Goal: Task Accomplishment & Management: Manage account settings

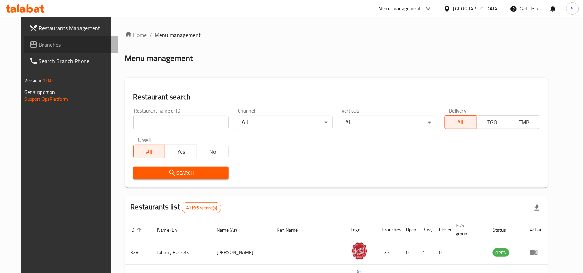
click at [40, 44] on span "Branches" at bounding box center [76, 44] width 74 height 8
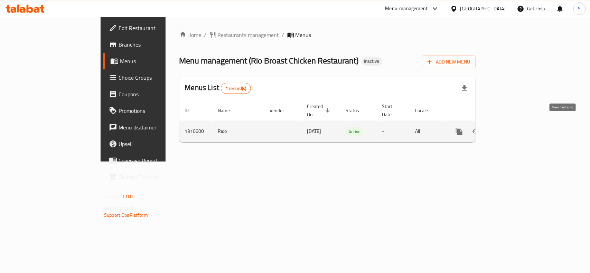
click at [512, 128] on icon "enhanced table" at bounding box center [509, 131] width 6 height 6
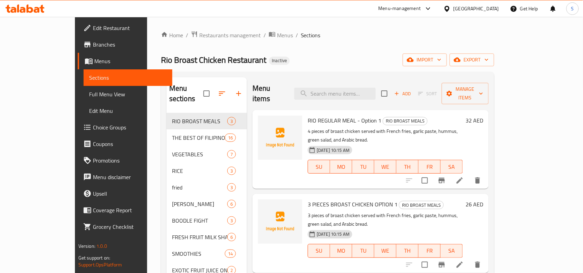
click at [366, 54] on div "Rio Broast Chicken Restaurant Inactive import export" at bounding box center [327, 60] width 333 height 13
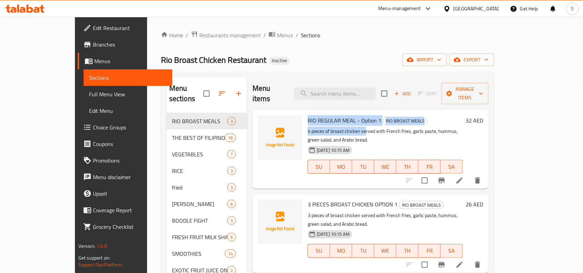
drag, startPoint x: 288, startPoint y: 111, endPoint x: 346, endPoint y: 116, distance: 57.9
click at [346, 116] on div "RIO REGULAR MEAL - Option 1 RIO BROAST MEALS 4 pieces of broast chicken served …" at bounding box center [385, 149] width 161 height 73
click at [344, 115] on span "RIO REGULAR MEAL - Option 1" at bounding box center [345, 120] width 74 height 10
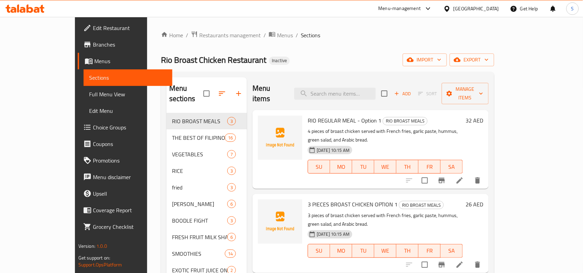
click at [352, 115] on span "RIO REGULAR MEAL - Option 1" at bounding box center [345, 120] width 74 height 10
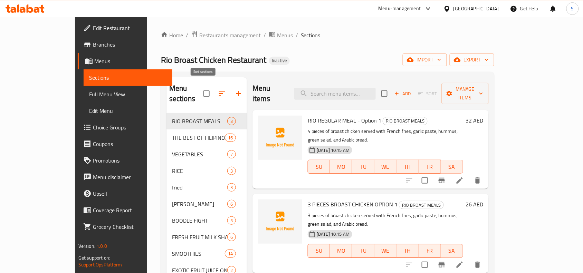
click at [218, 89] on icon "button" at bounding box center [222, 93] width 8 height 8
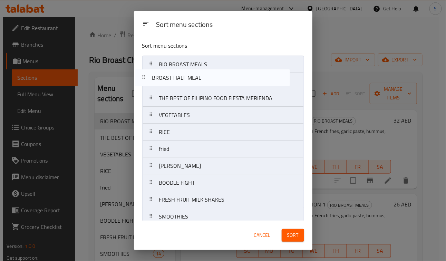
drag, startPoint x: 190, startPoint y: 82, endPoint x: 185, endPoint y: 76, distance: 7.6
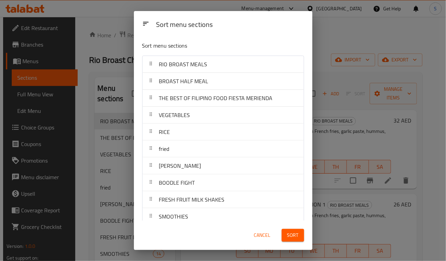
drag, startPoint x: 185, startPoint y: 76, endPoint x: 137, endPoint y: 139, distance: 79.4
click at [137, 139] on div "Sort menu sections RIO BROAST MEALS BROAST HALF MEAL THE BEST OF FILIPINO FOOD …" at bounding box center [223, 128] width 179 height 185
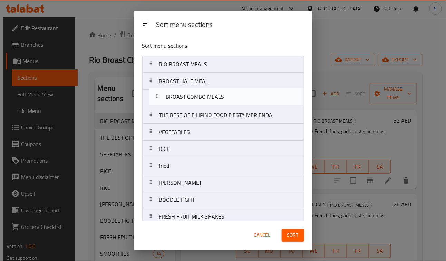
drag, startPoint x: 219, startPoint y: 160, endPoint x: 227, endPoint y: 97, distance: 63.4
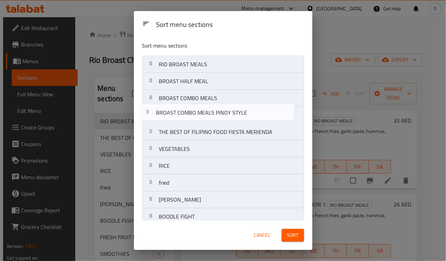
drag, startPoint x: 231, startPoint y: 149, endPoint x: 227, endPoint y: 108, distance: 41.2
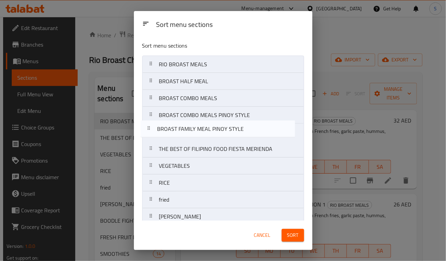
drag, startPoint x: 225, startPoint y: 101, endPoint x: 223, endPoint y: 121, distance: 20.5
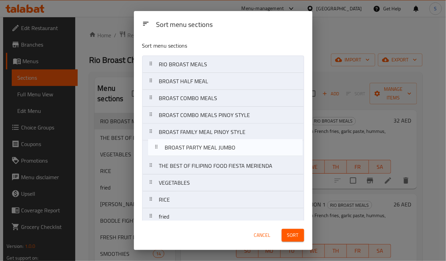
drag, startPoint x: 206, startPoint y: 150, endPoint x: 211, endPoint y: 147, distance: 6.5
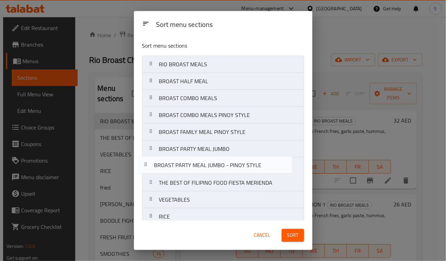
drag, startPoint x: 179, startPoint y: 70, endPoint x: 173, endPoint y: 168, distance: 97.6
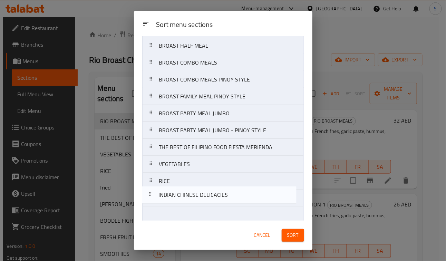
scroll to position [66, 0]
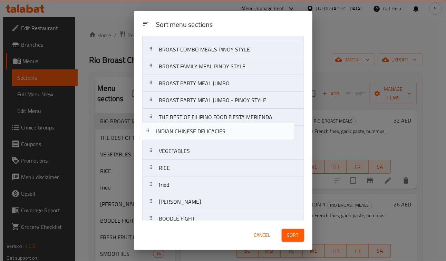
drag, startPoint x: 237, startPoint y: 128, endPoint x: 234, endPoint y: 132, distance: 3.9
